Goal: Task Accomplishment & Management: Manage account settings

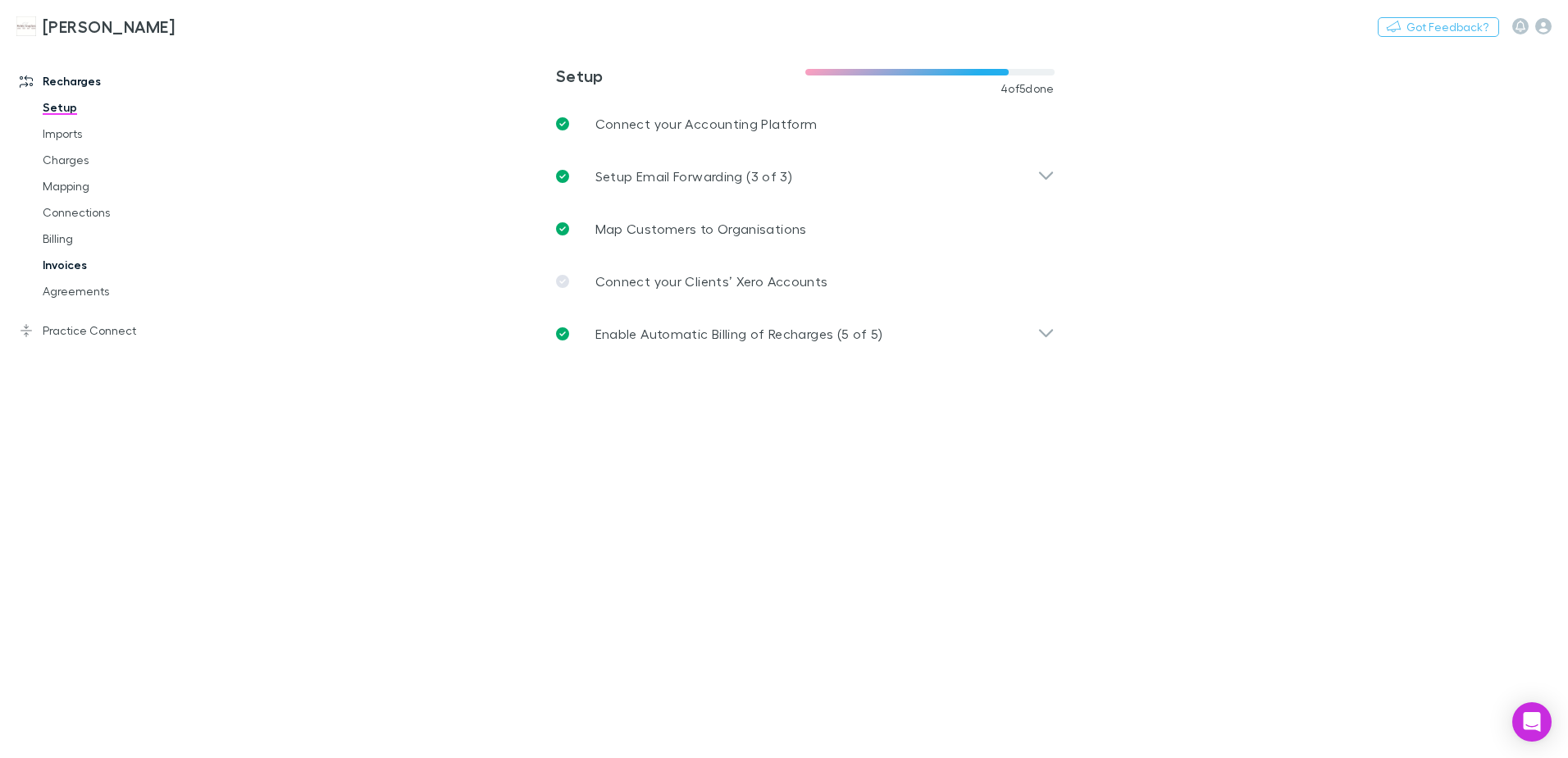
click at [71, 269] on link "Invoices" at bounding box center [124, 265] width 195 height 26
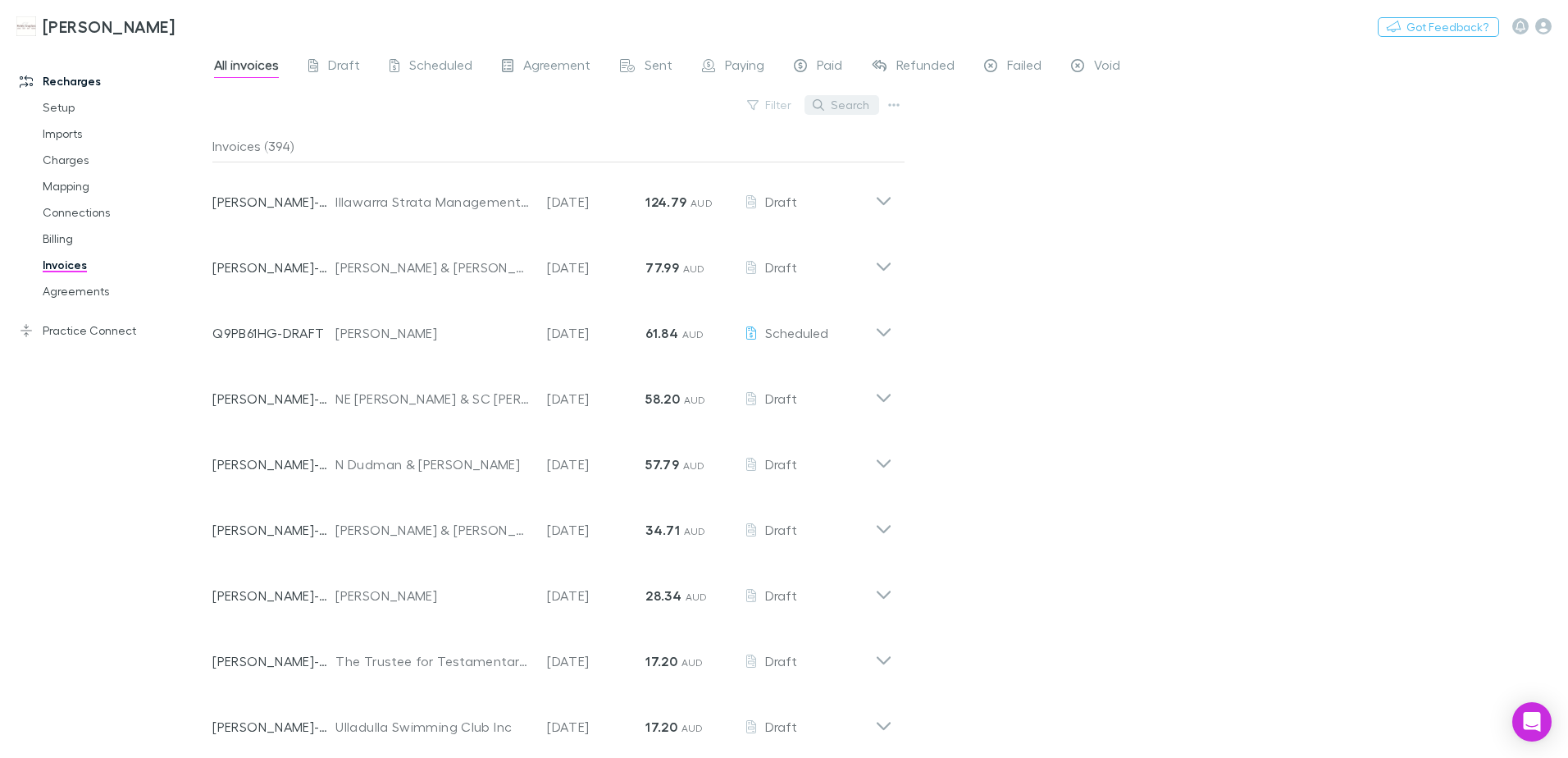
click at [851, 102] on button "Search" at bounding box center [841, 105] width 74 height 20
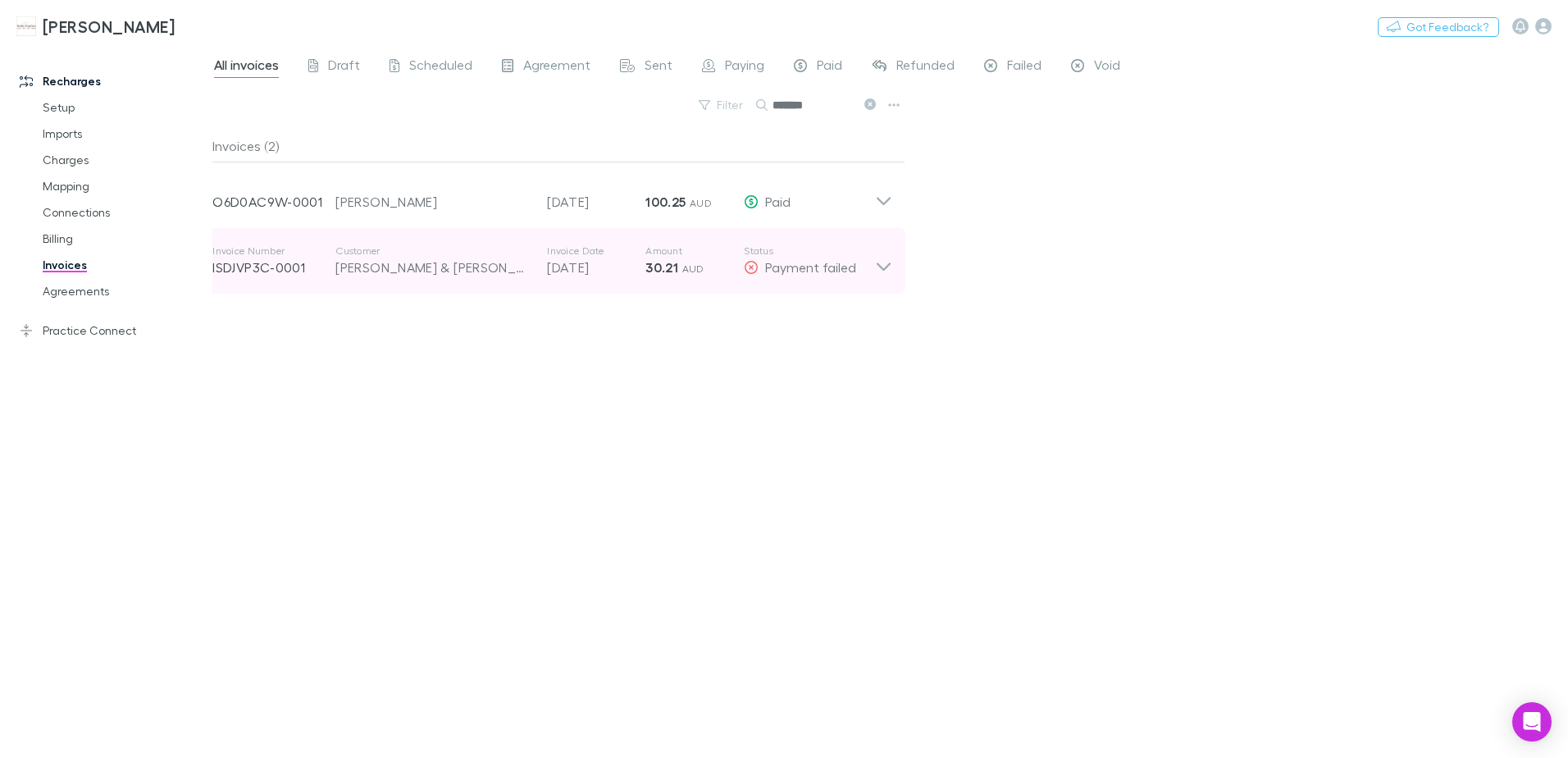
type input "*******"
click at [884, 263] on icon at bounding box center [883, 260] width 17 height 33
click at [685, 265] on span "AUD" at bounding box center [693, 268] width 22 height 12
click at [663, 270] on strong "30.21" at bounding box center [662, 267] width 33 height 16
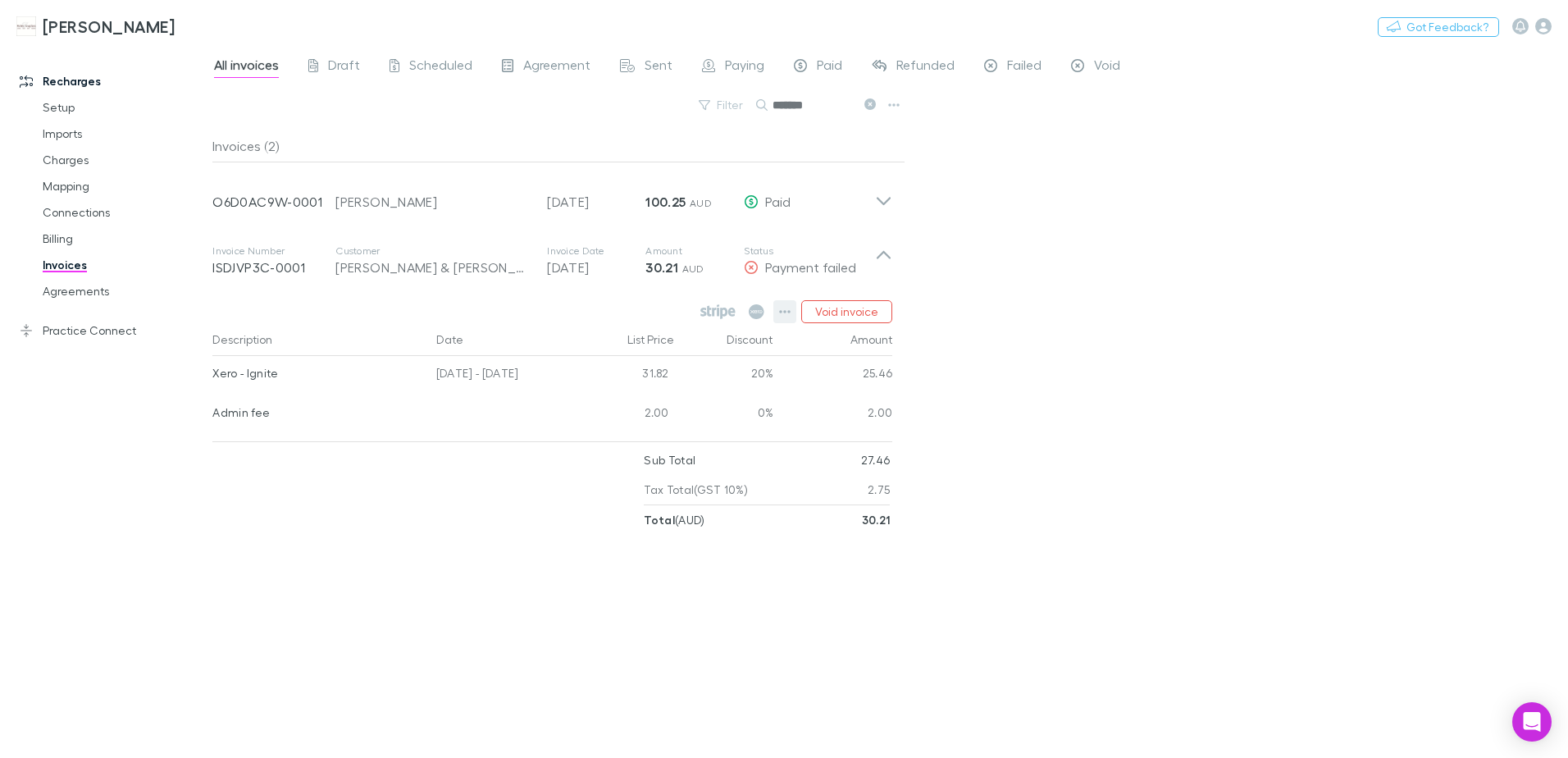
click at [787, 311] on icon "button" at bounding box center [785, 311] width 11 height 3
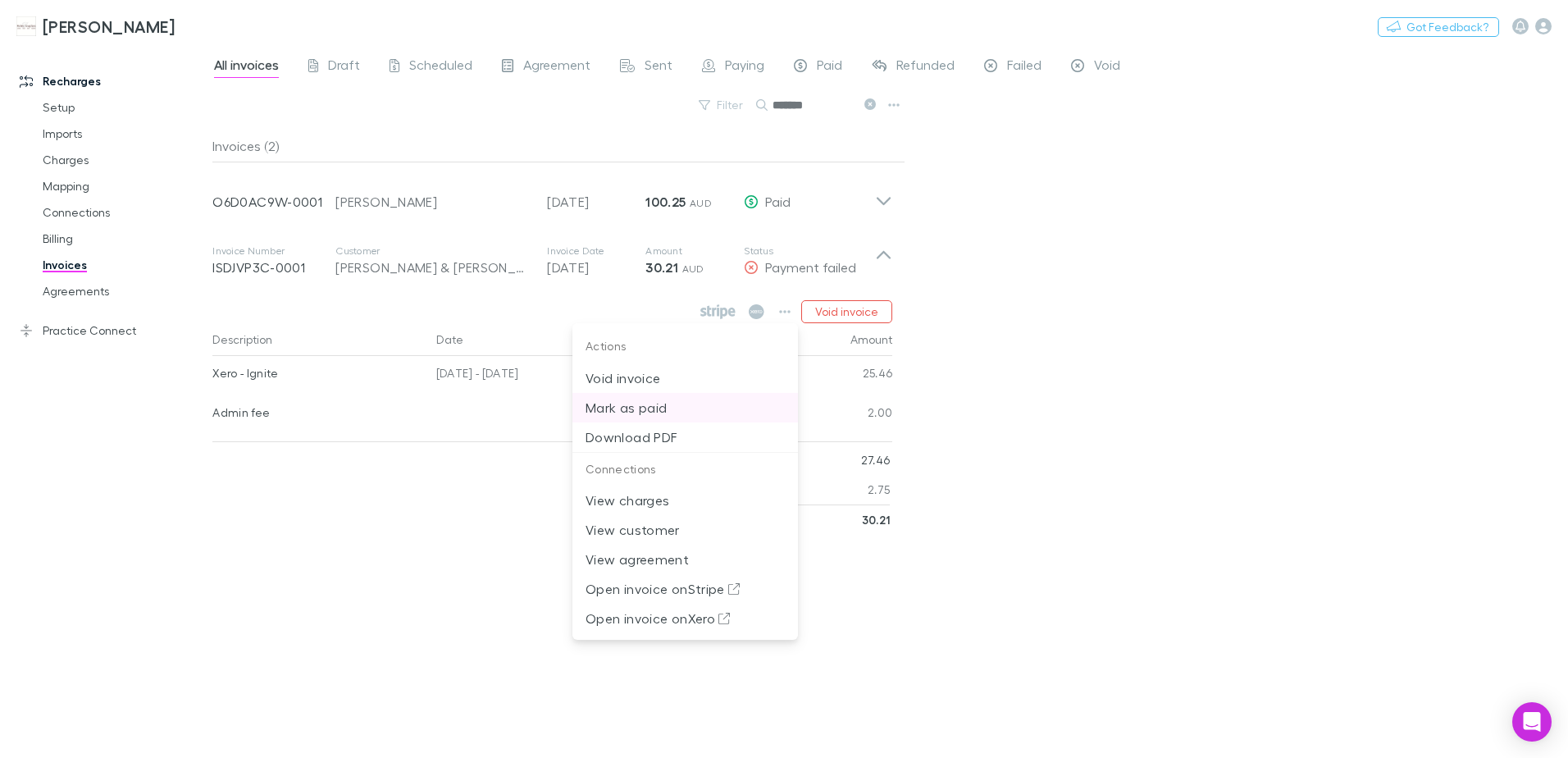
click at [655, 407] on p "Mark as paid" at bounding box center [685, 407] width 199 height 20
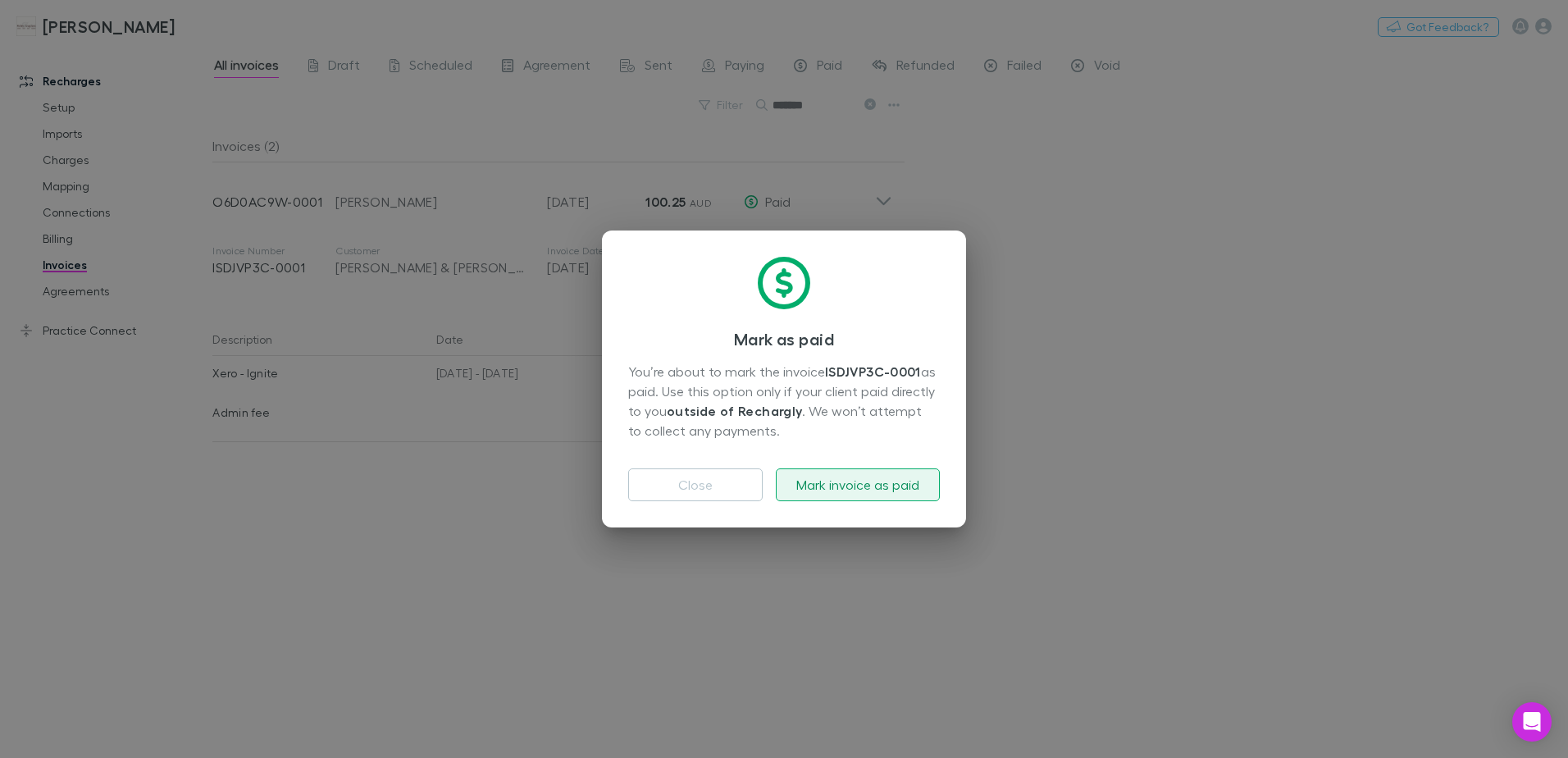
click at [815, 484] on button "Mark invoice as paid" at bounding box center [858, 485] width 164 height 33
